Goal: Find specific page/section: Find specific page/section

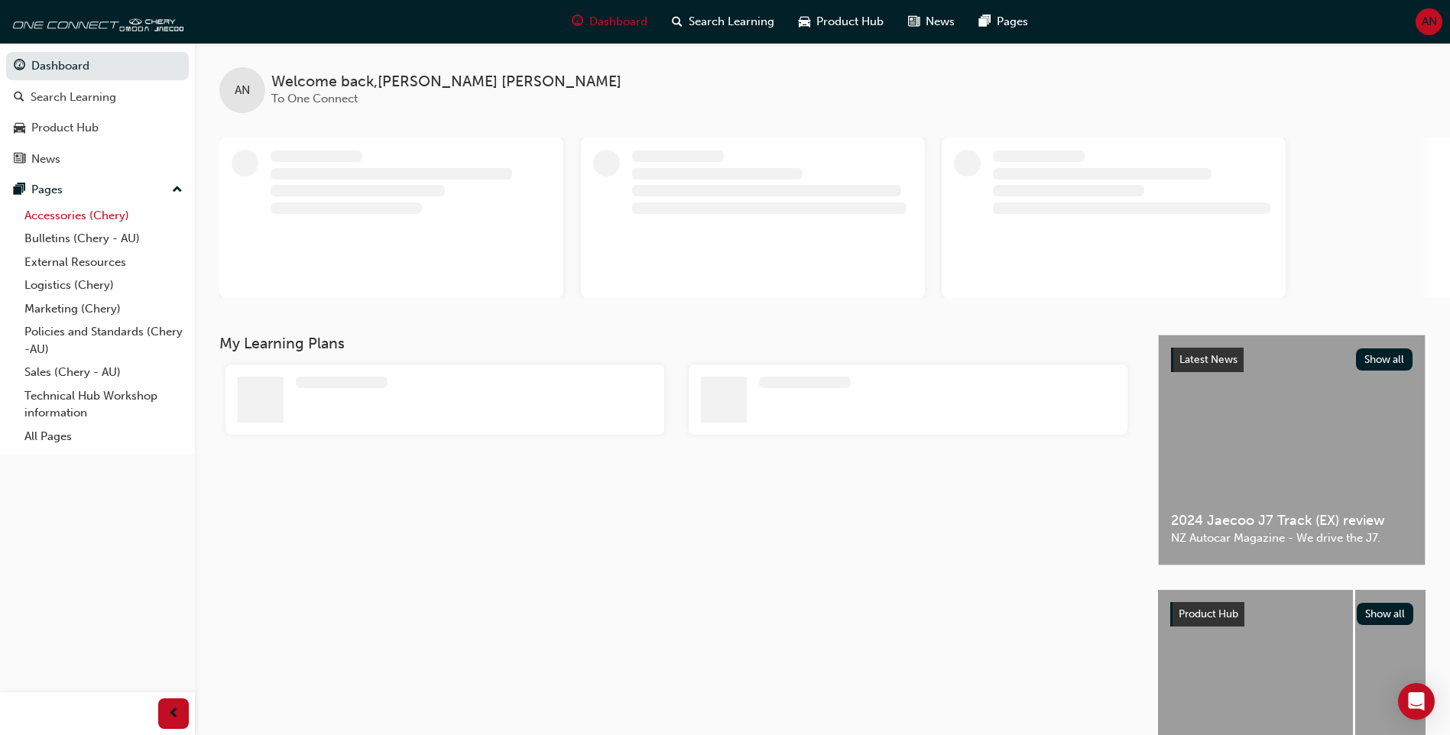
click at [69, 225] on link "Accessories (Chery)" at bounding box center [103, 216] width 170 height 24
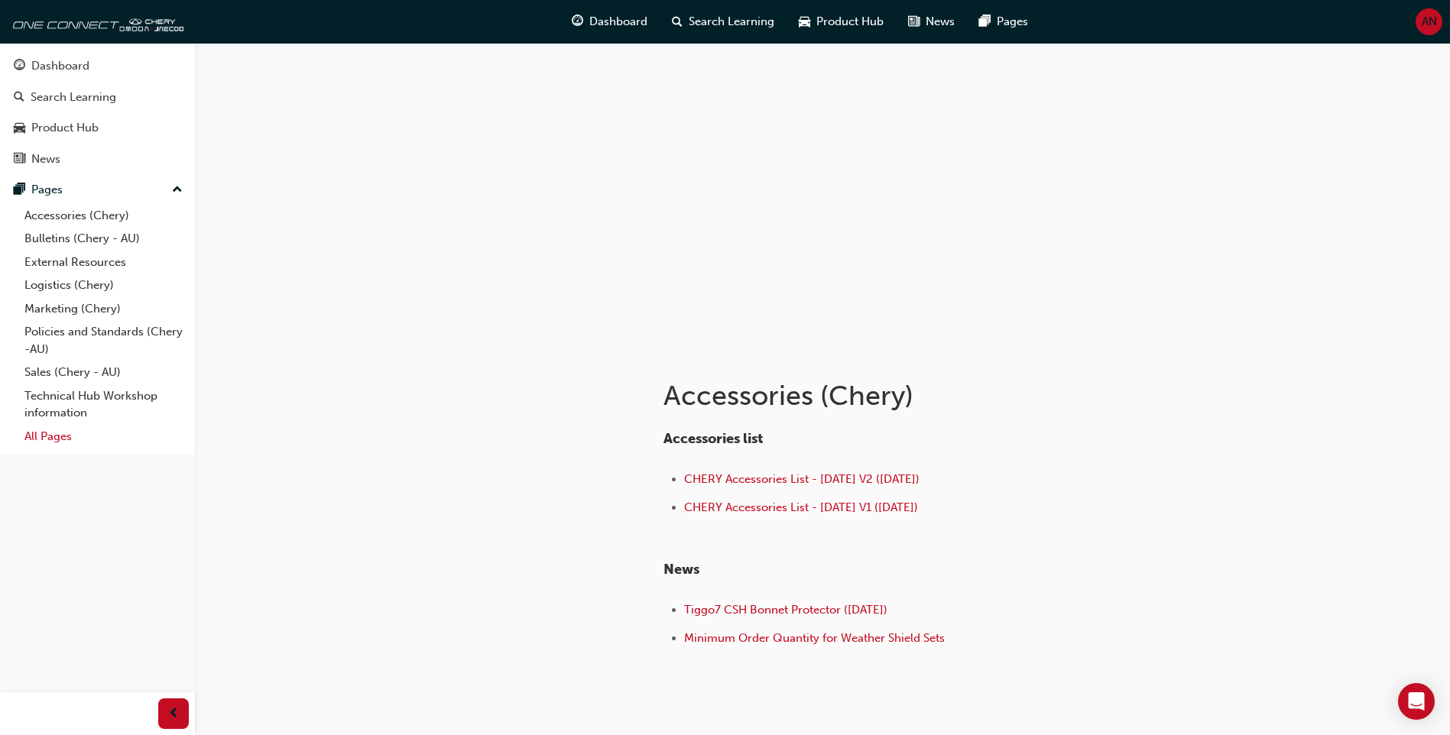
click at [49, 446] on link "All Pages" at bounding box center [103, 437] width 170 height 24
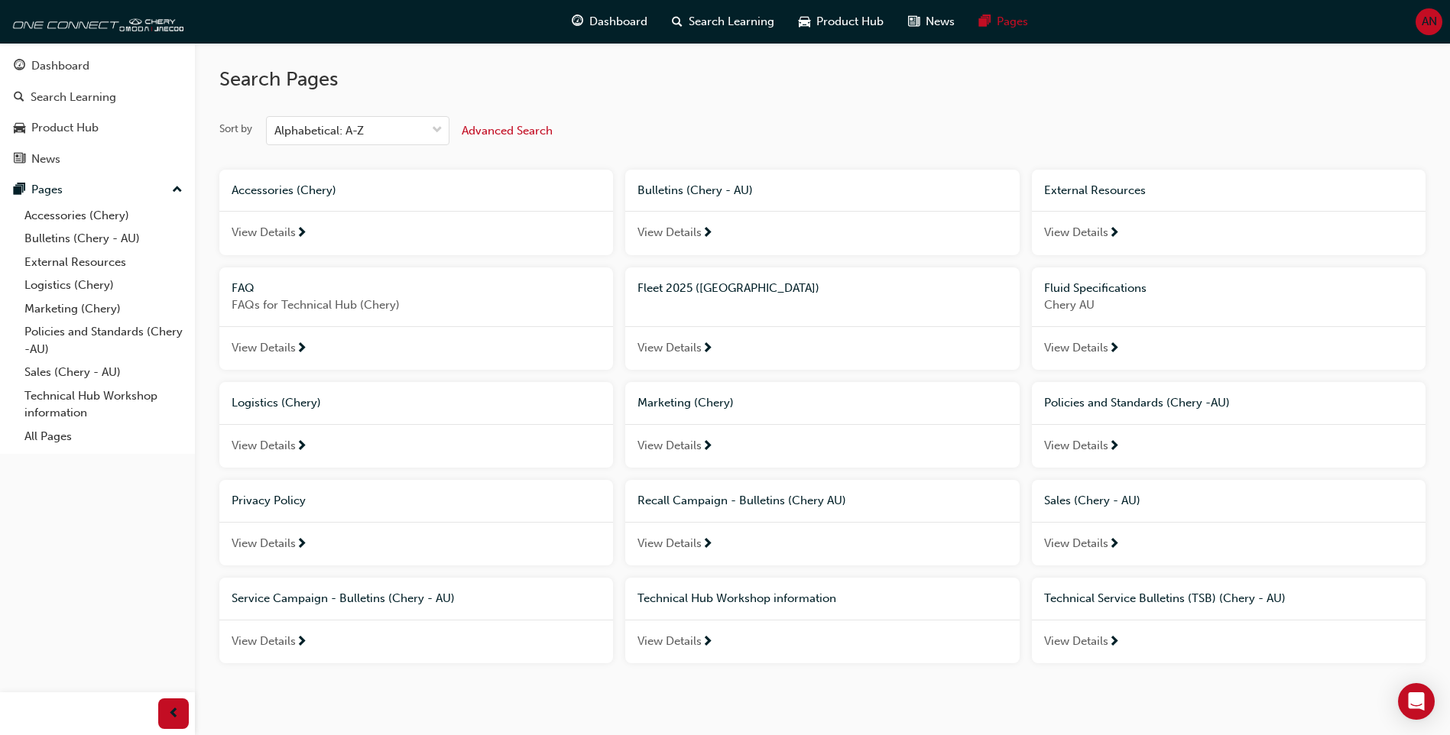
click at [712, 346] on span "next-icon" at bounding box center [707, 349] width 11 height 14
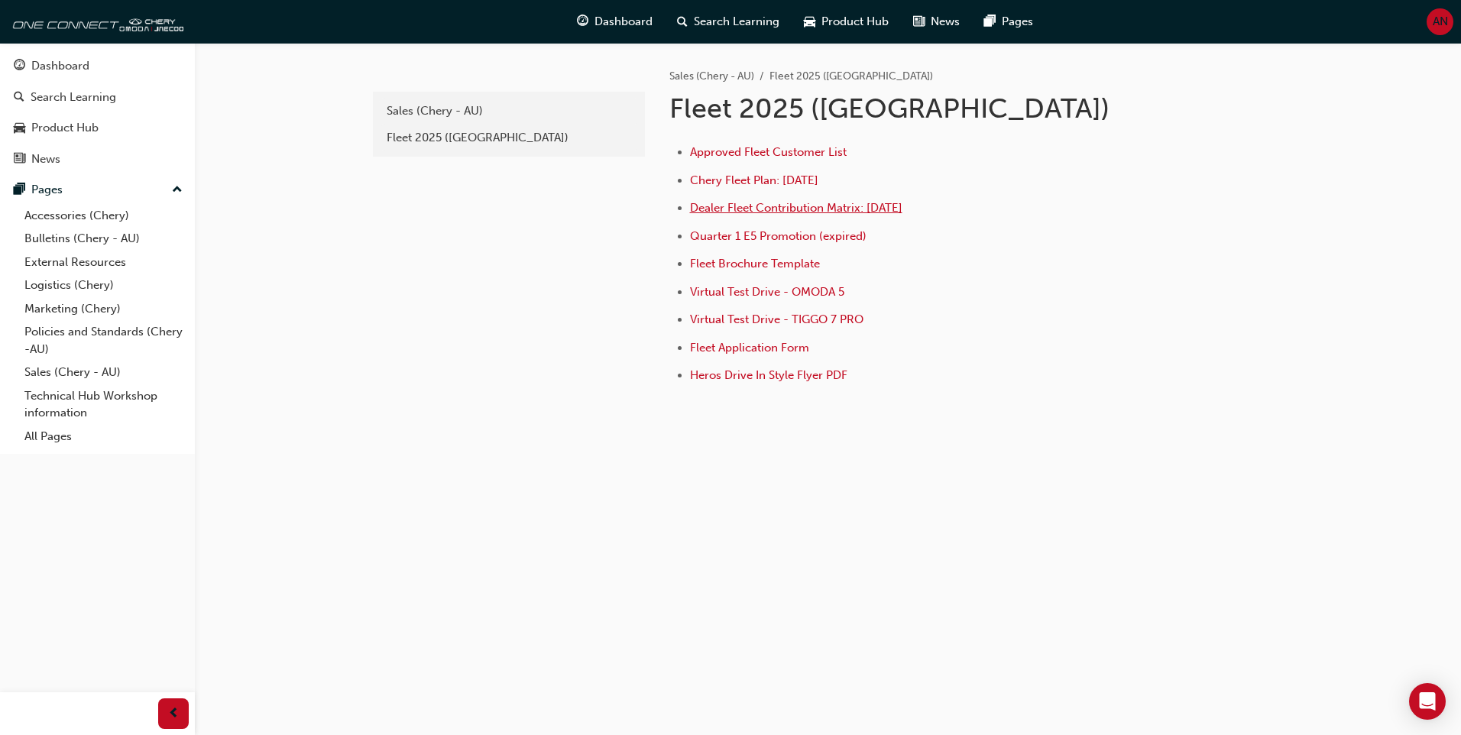
click at [831, 212] on span "Dealer Fleet Contribution Matrix: [DATE]" at bounding box center [796, 208] width 212 height 14
